Goal: Transaction & Acquisition: Obtain resource

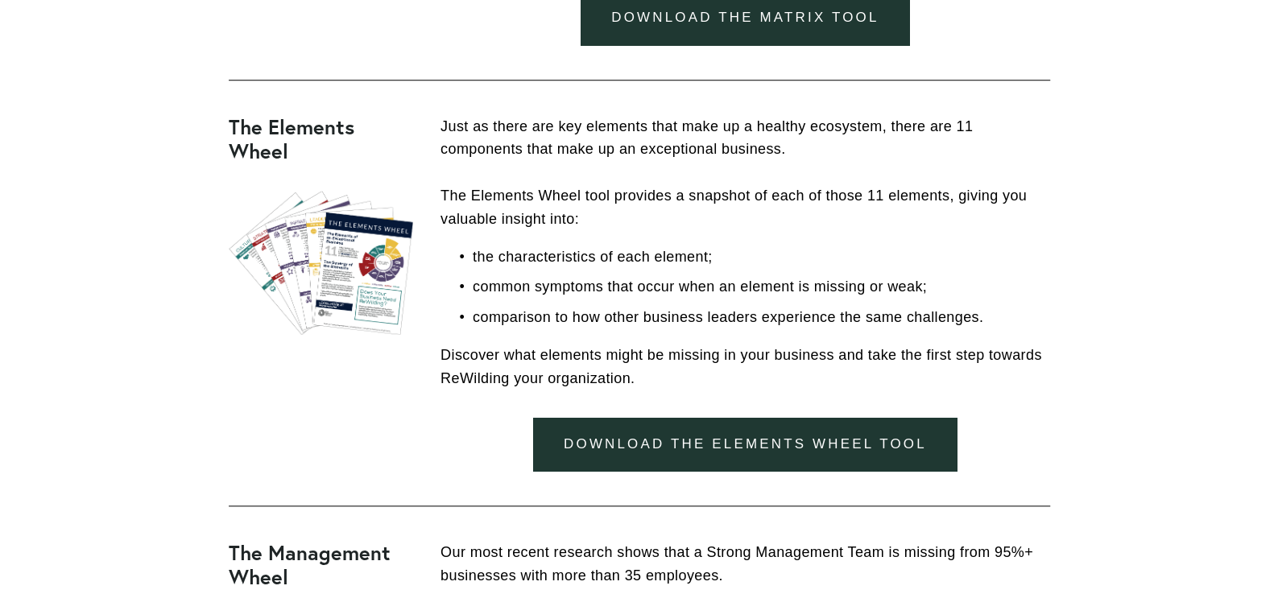
scroll to position [845, 0]
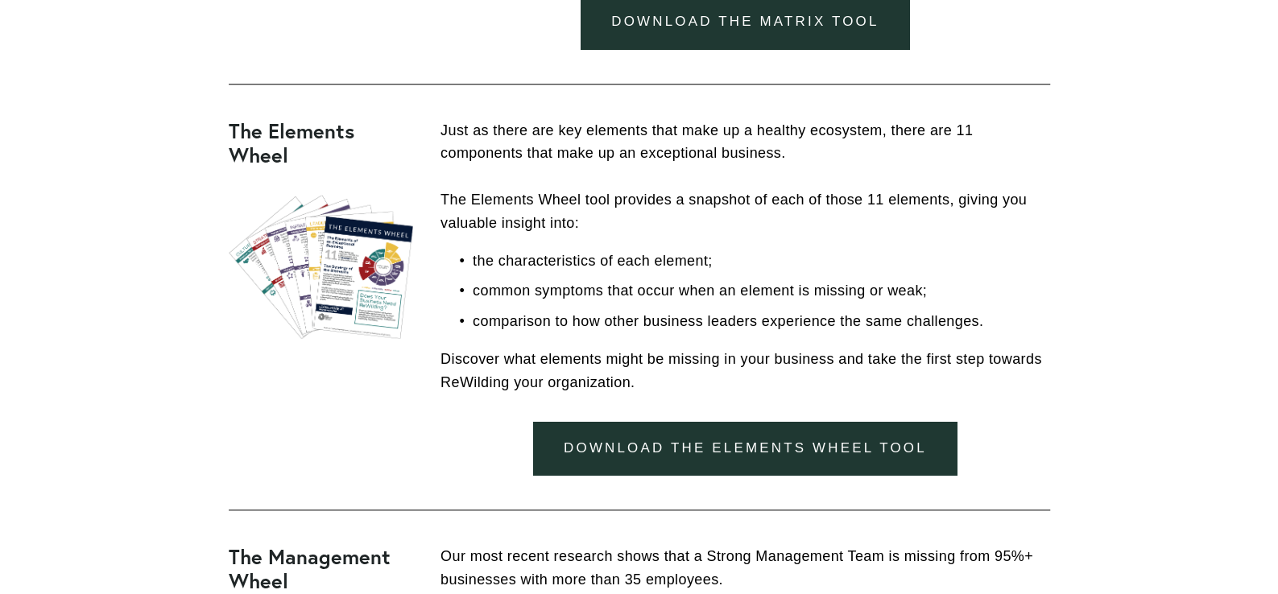
click at [806, 456] on link "Download the Elements Wheel Tool" at bounding box center [744, 449] width 423 height 54
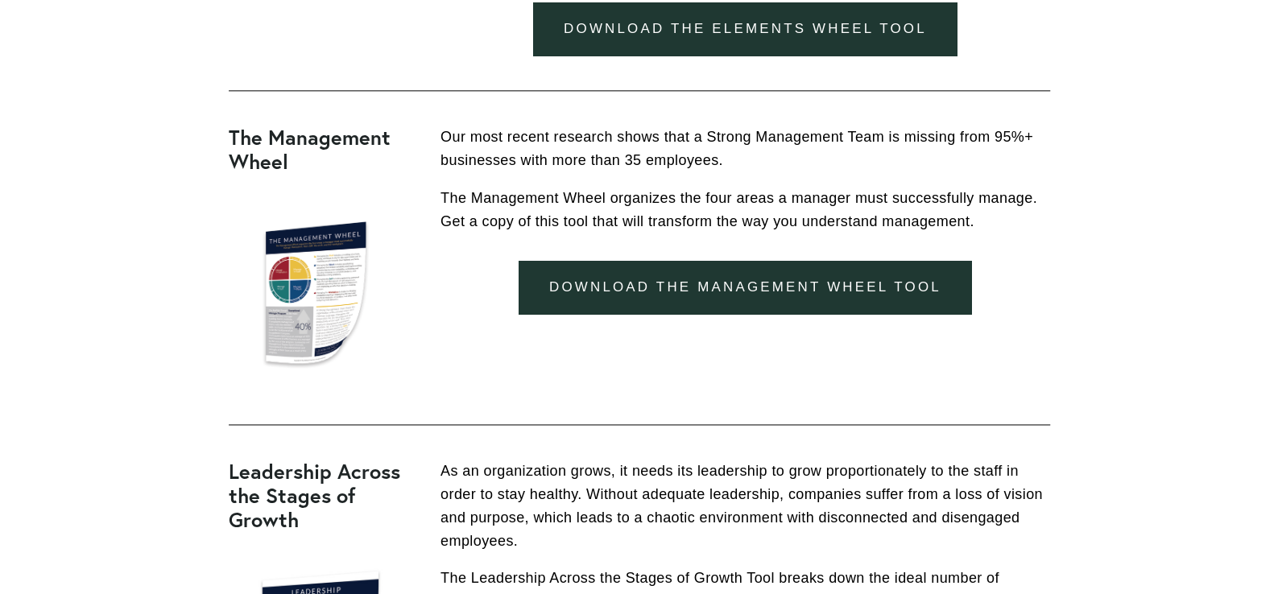
scroll to position [1268, 0]
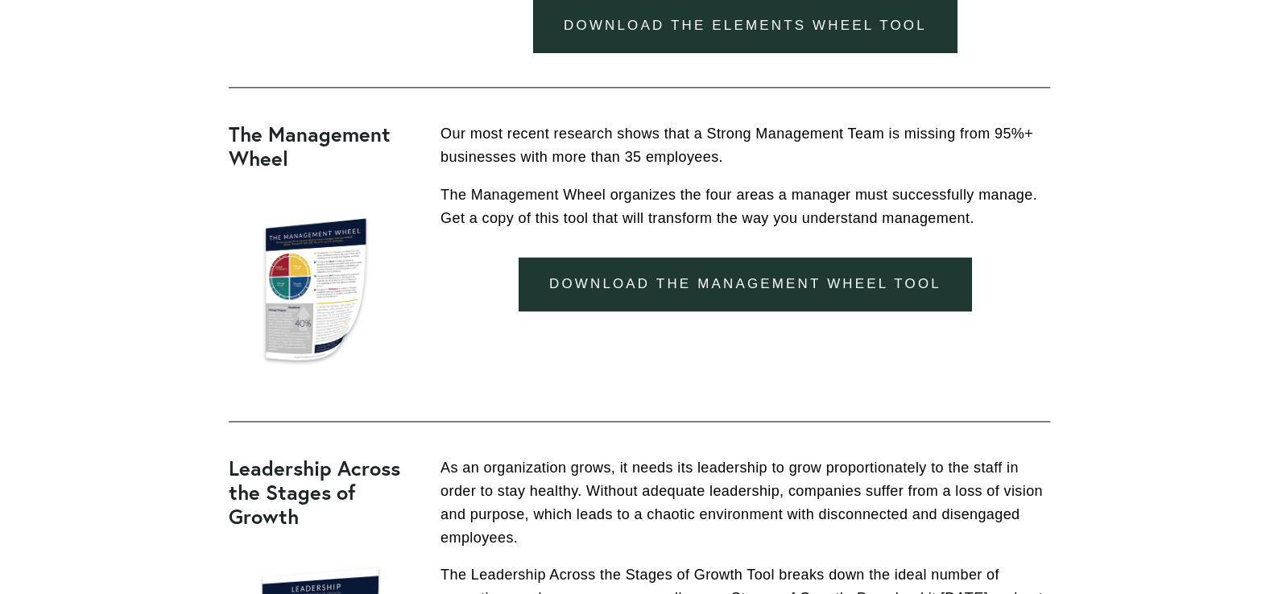
click at [706, 283] on link "download the management wheel tool" at bounding box center [744, 285] width 452 height 54
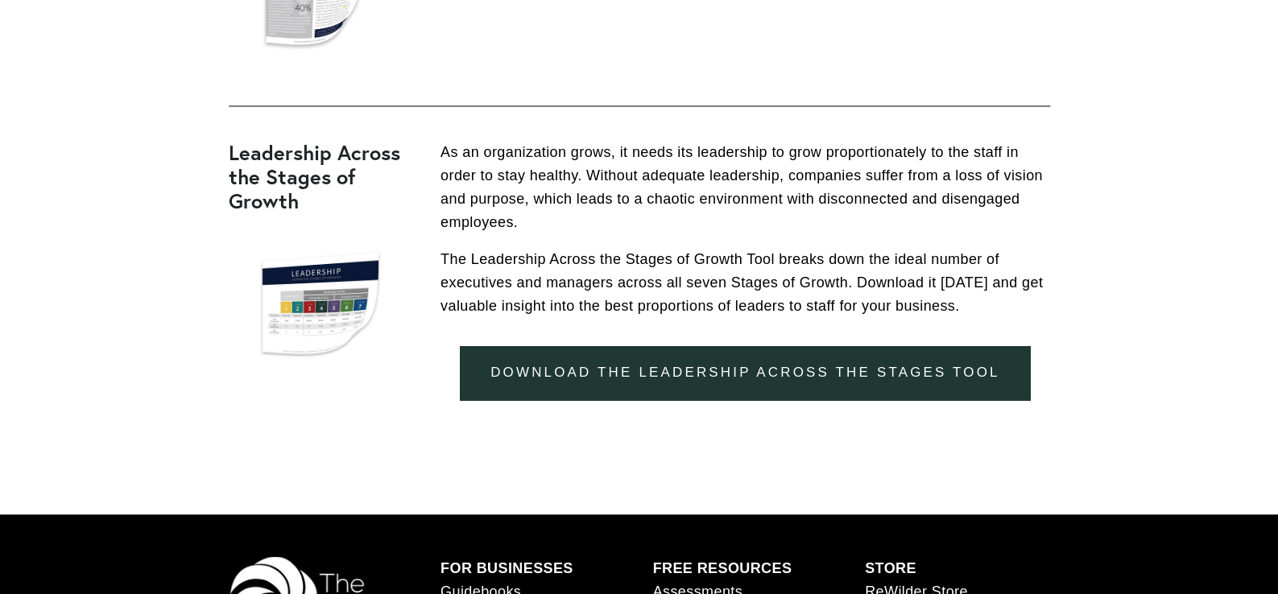
scroll to position [1606, 0]
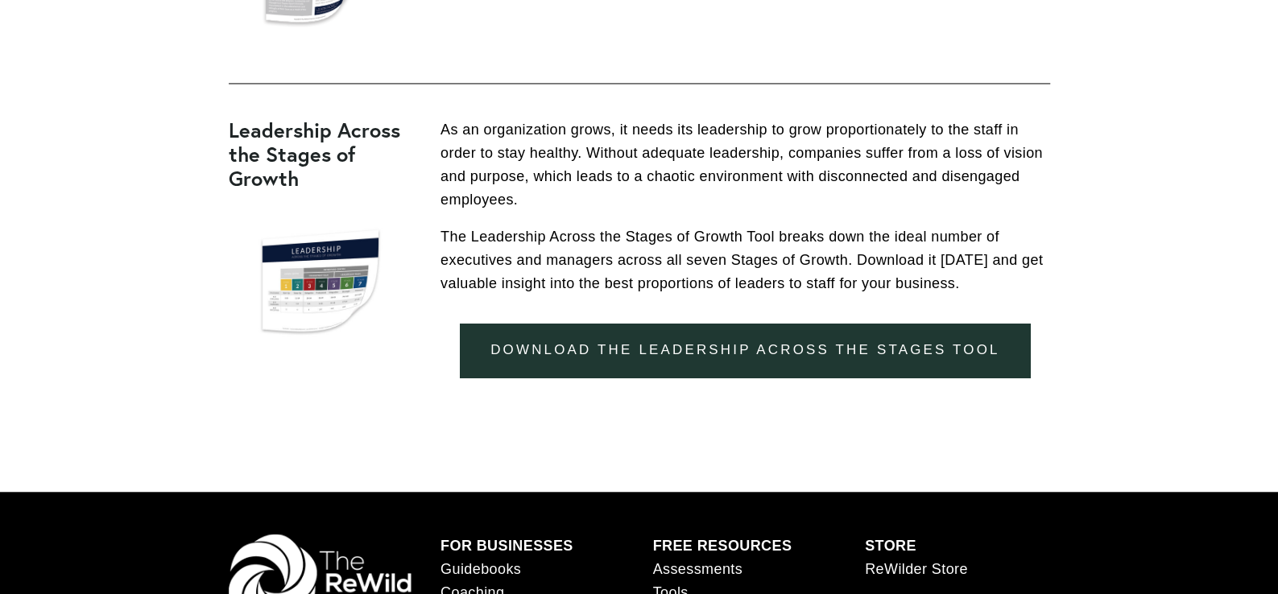
click at [677, 355] on link "download the leadership across the stages tool" at bounding box center [745, 350] width 570 height 54
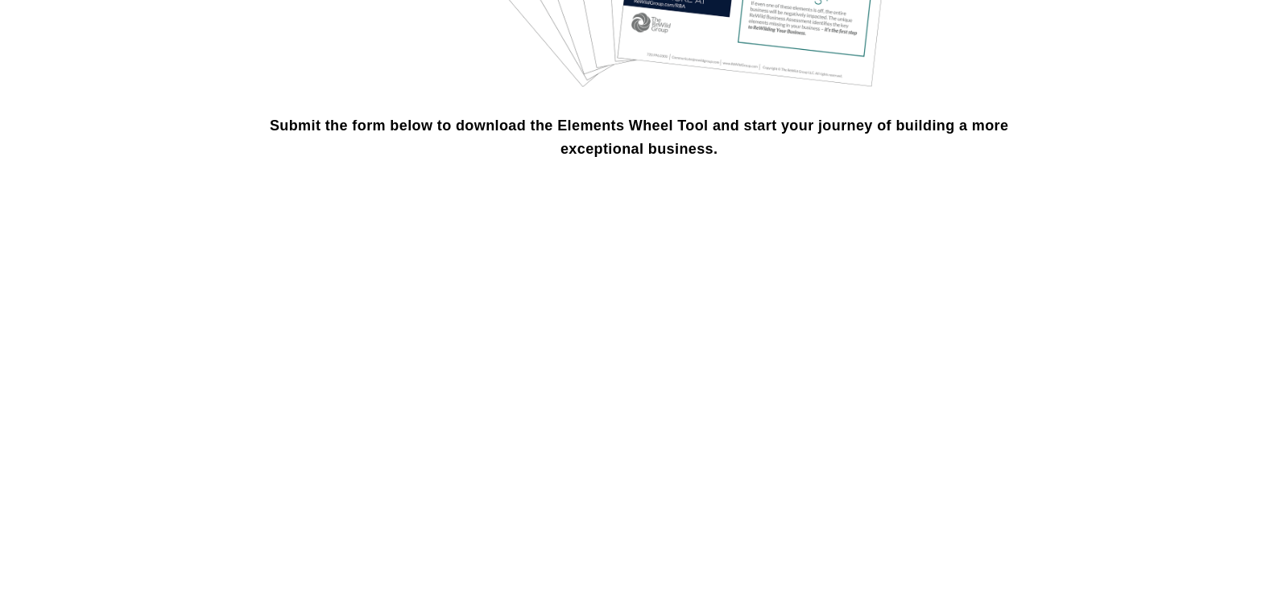
scroll to position [1268, 0]
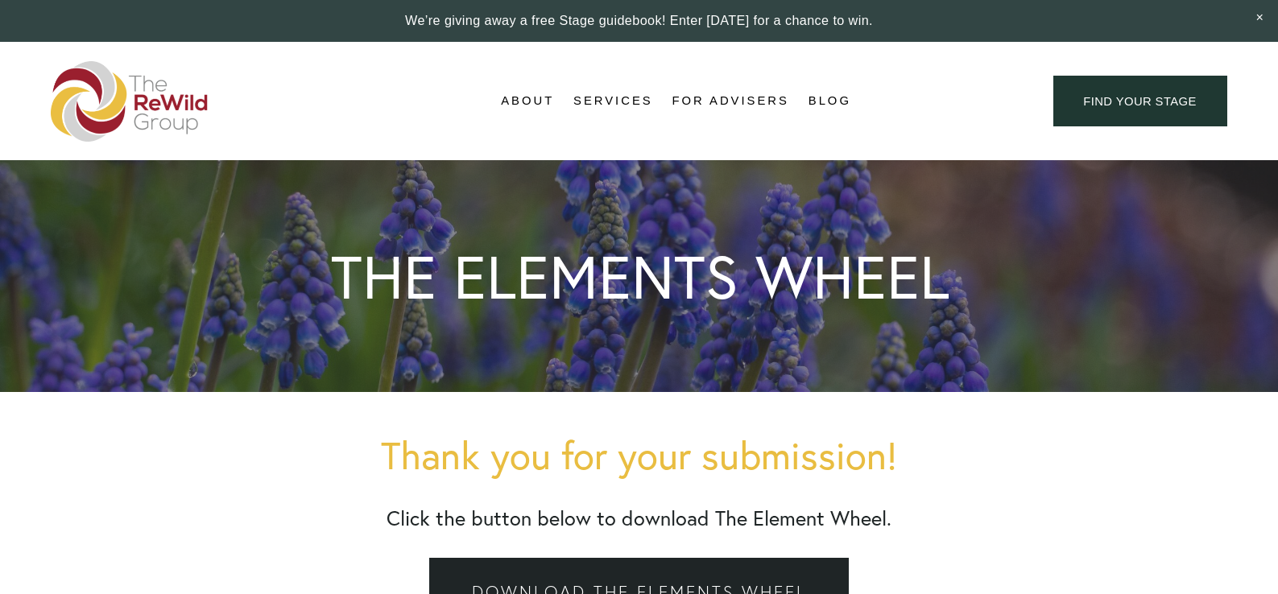
scroll to position [338, 0]
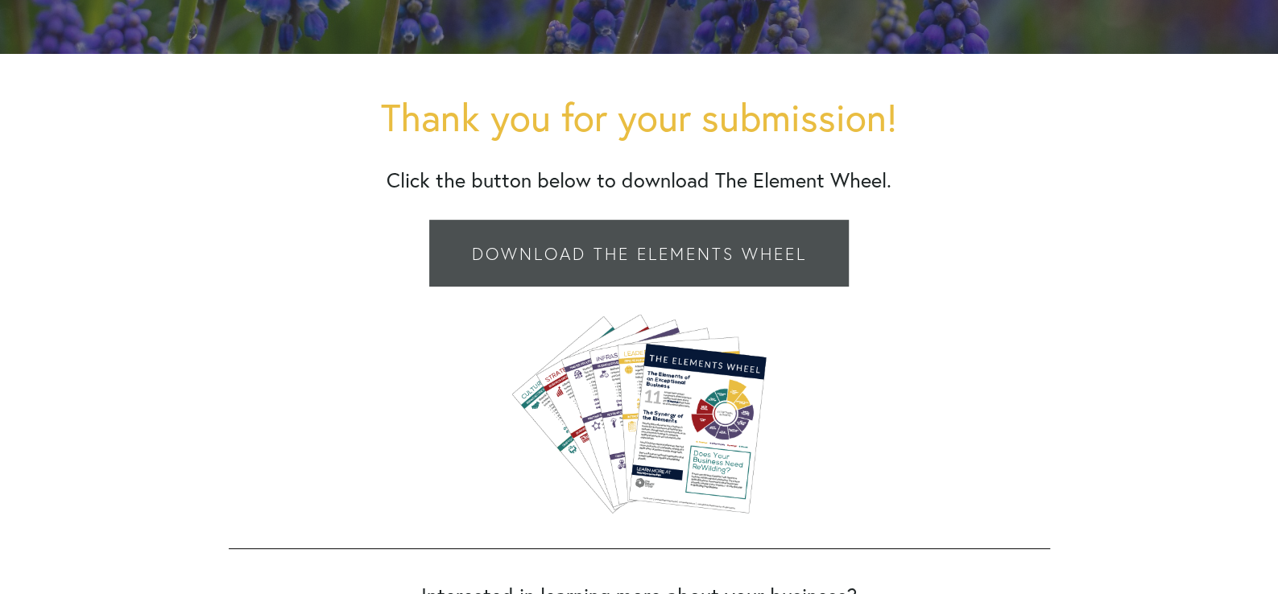
click at [758, 240] on link "Download the Elements Wheel" at bounding box center [638, 254] width 419 height 68
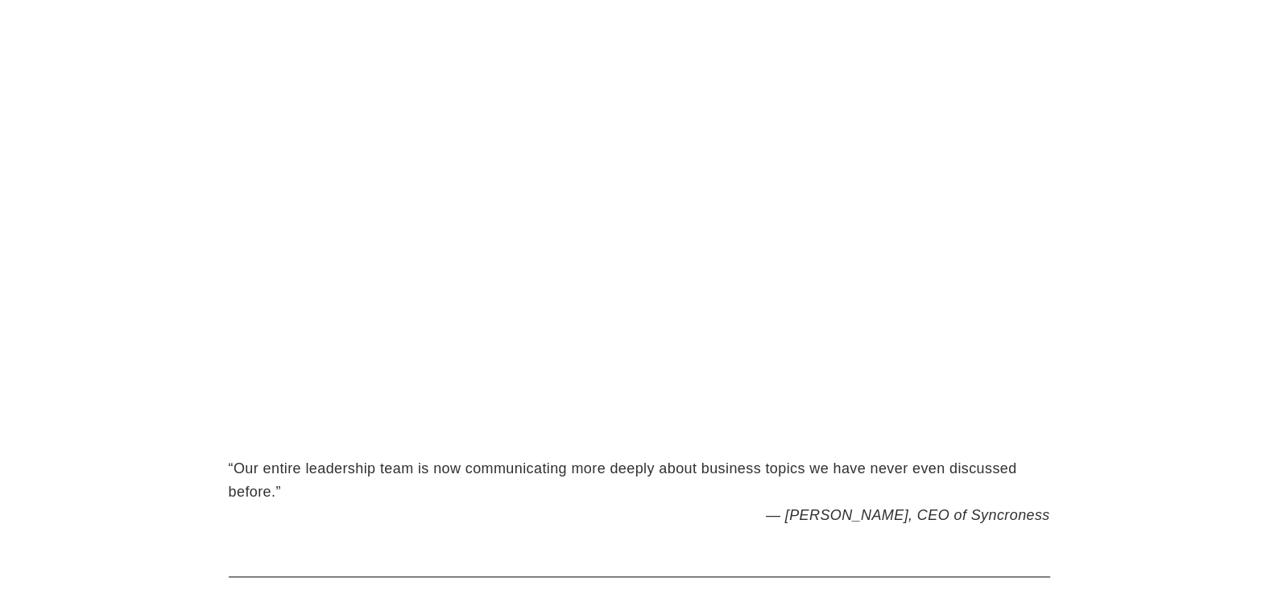
scroll to position [930, 0]
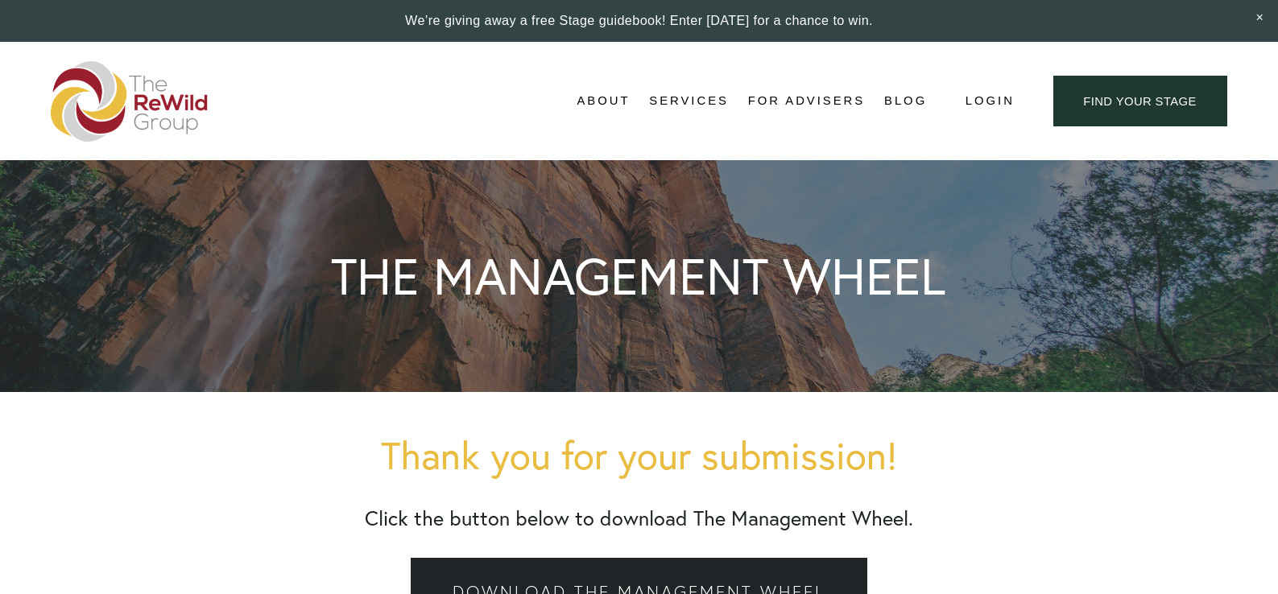
scroll to position [338, 0]
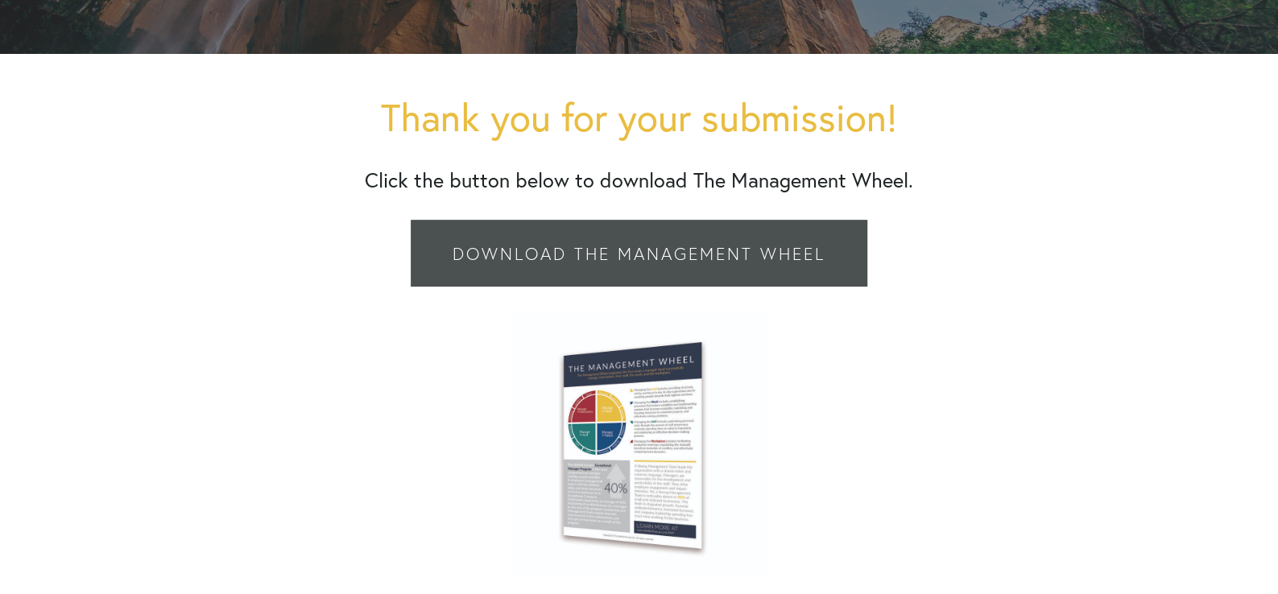
click at [634, 288] on div "Download the Management Wheel" at bounding box center [639, 253] width 848 height 95
click at [636, 266] on link "Download the Management Wheel" at bounding box center [639, 254] width 456 height 68
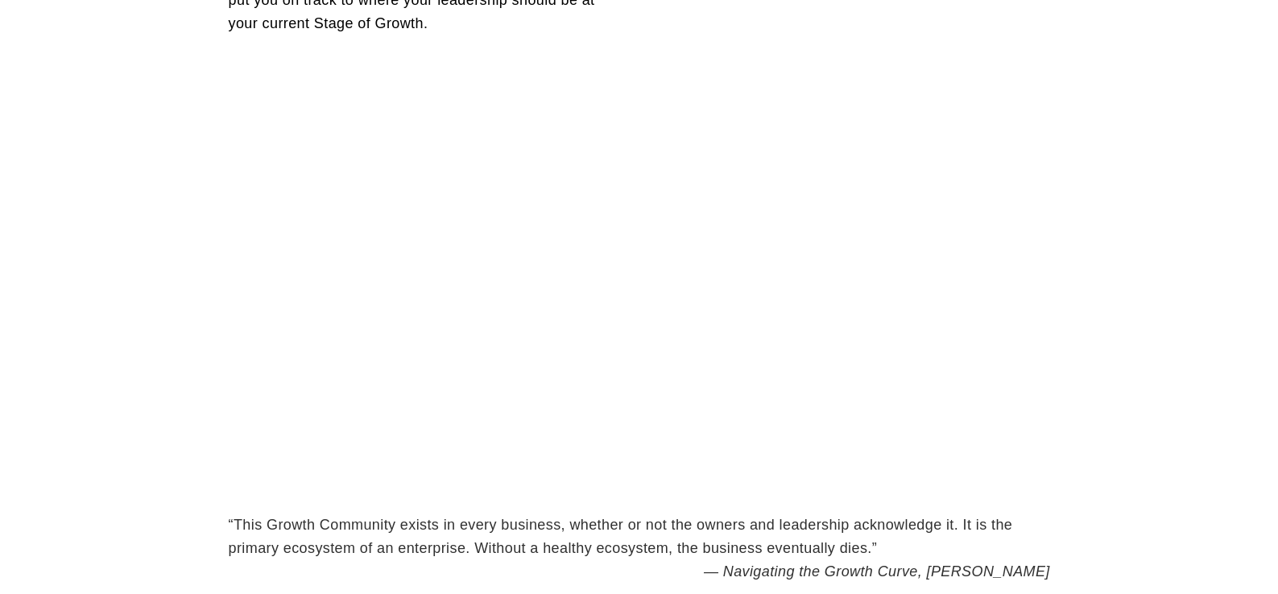
scroll to position [1014, 0]
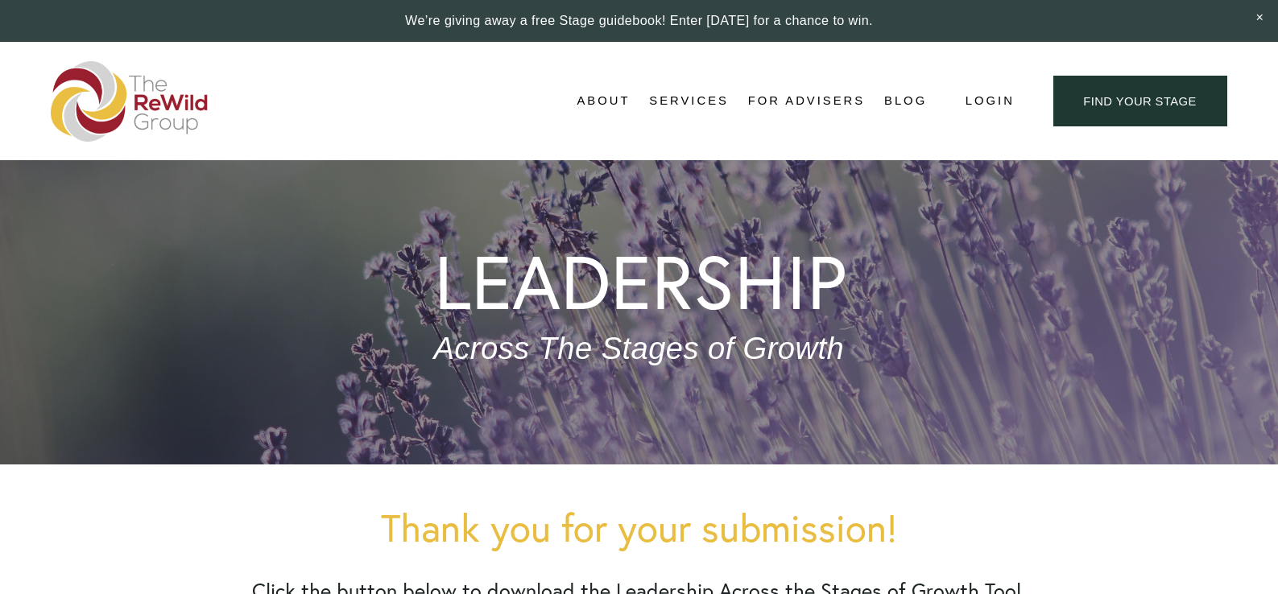
scroll to position [507, 0]
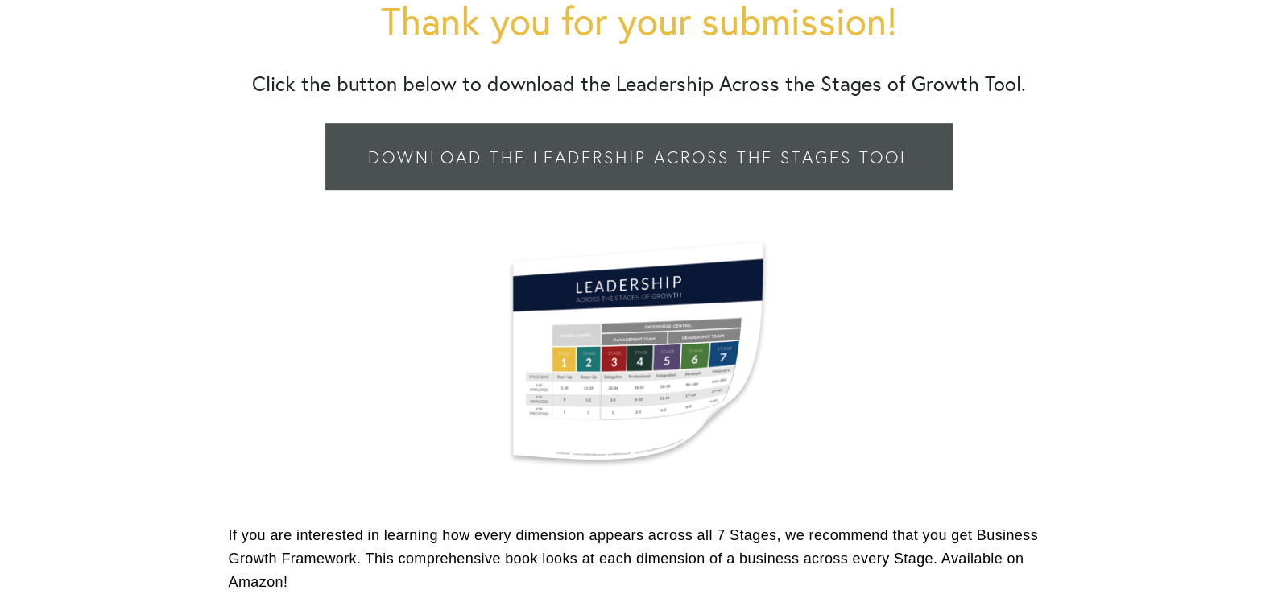
click at [630, 168] on link "Download the Leadership across the Stages Tool" at bounding box center [638, 157] width 626 height 68
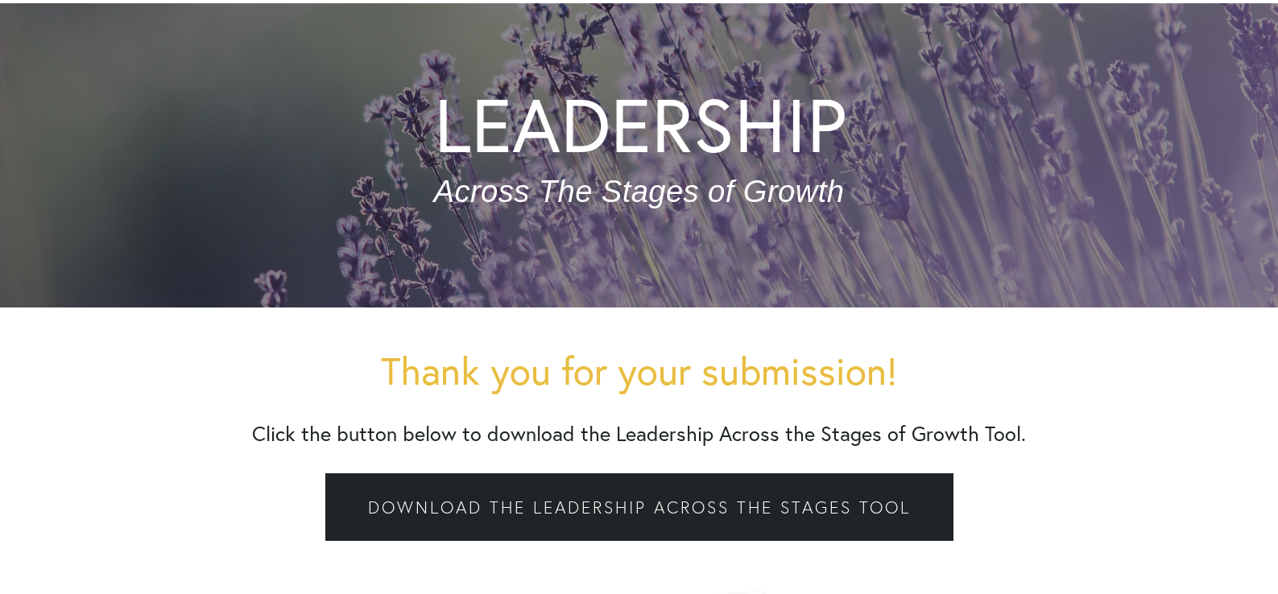
scroll to position [0, 0]
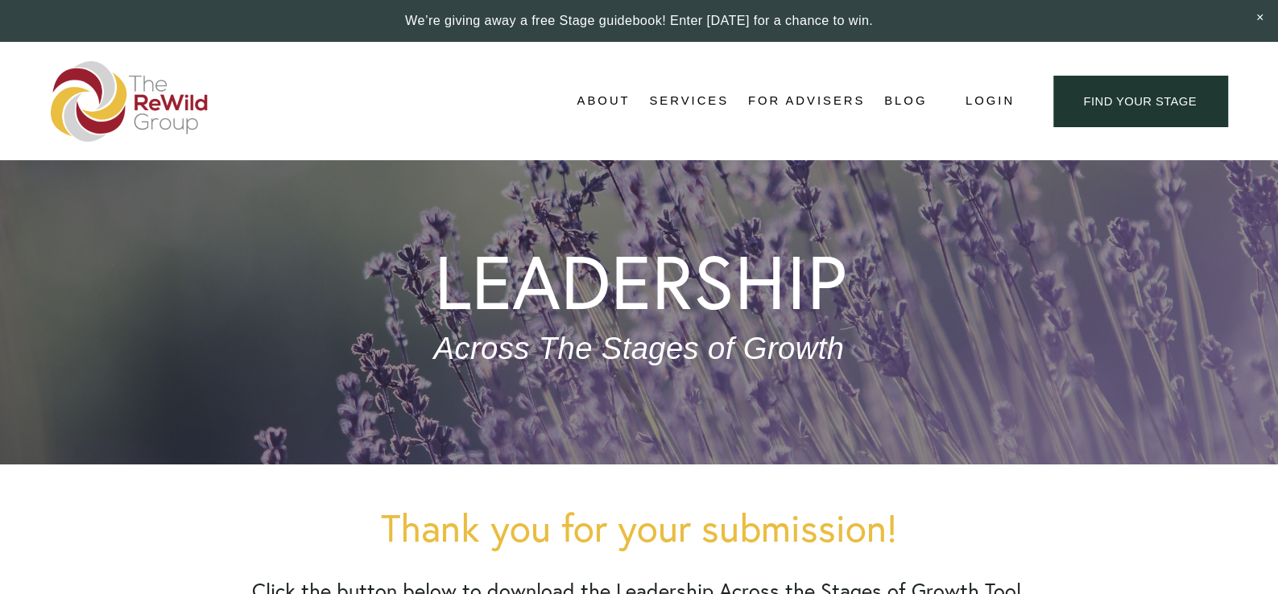
click at [0, 0] on span "Free Resources" at bounding box center [0, 0] width 0 height 0
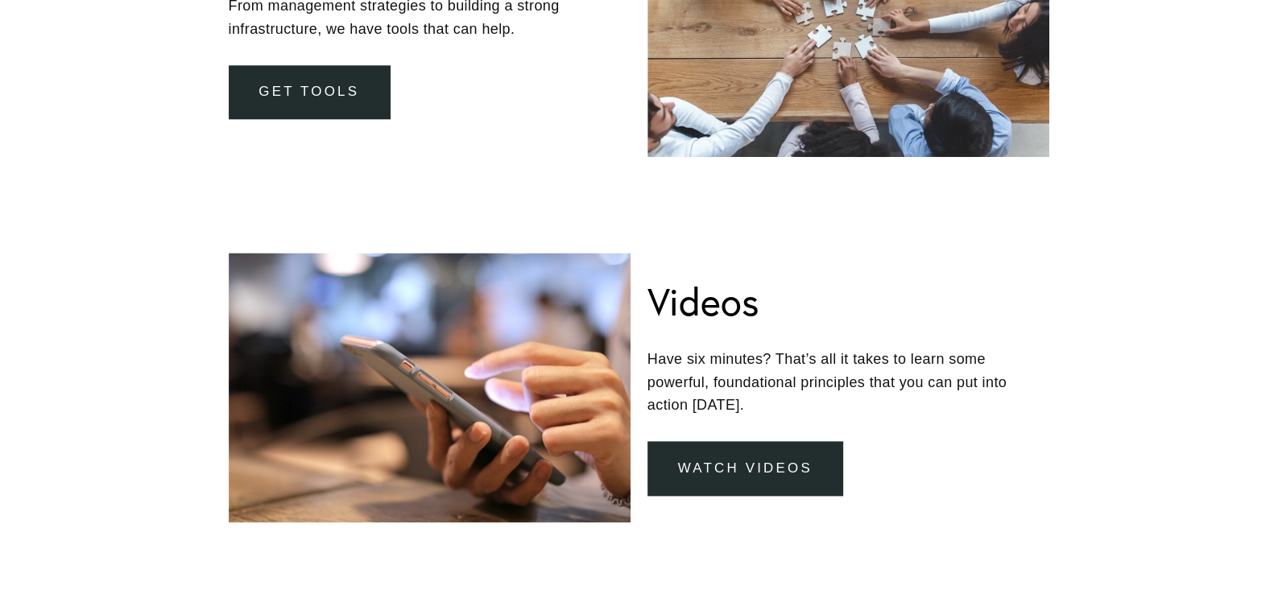
scroll to position [1268, 0]
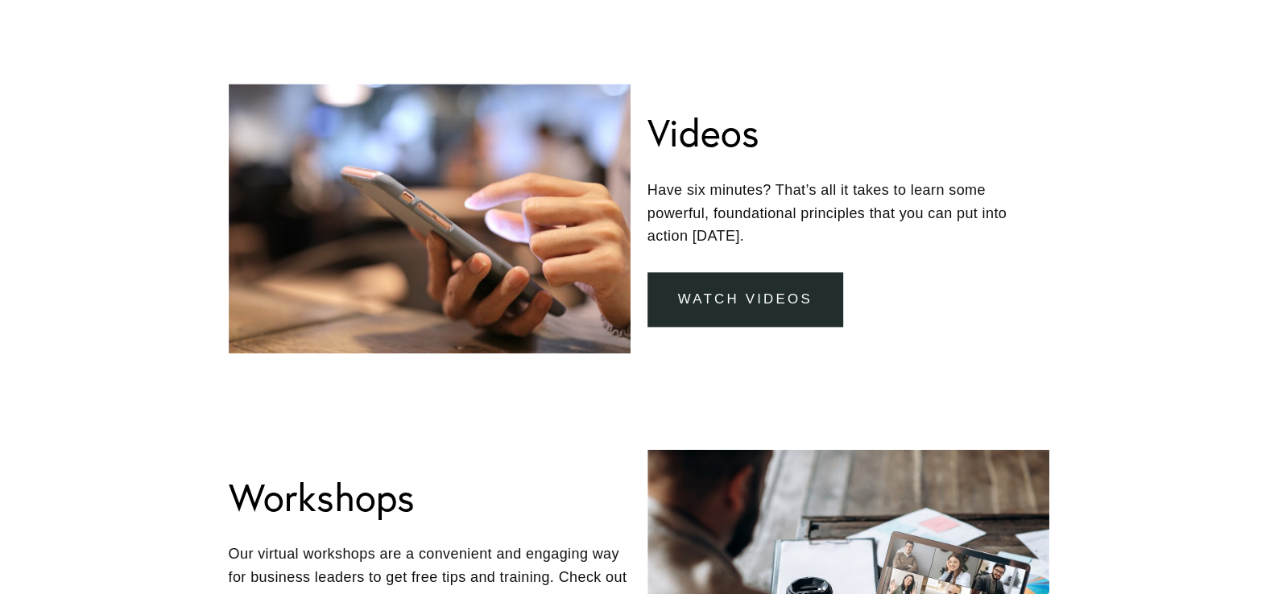
click at [757, 285] on link "Watch Videos" at bounding box center [745, 299] width 196 height 54
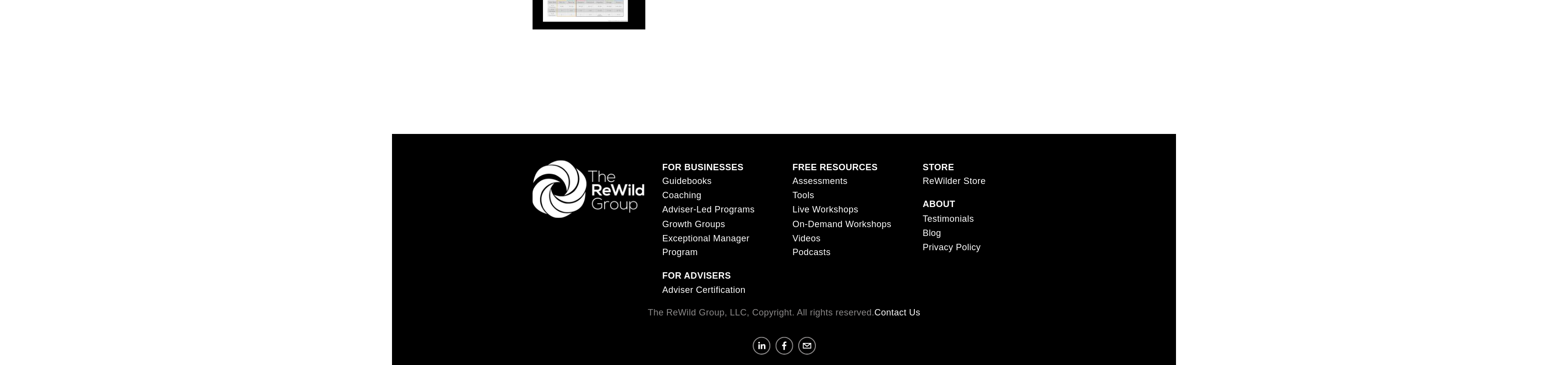
scroll to position [1018, 0]
